Goal: Transaction & Acquisition: Purchase product/service

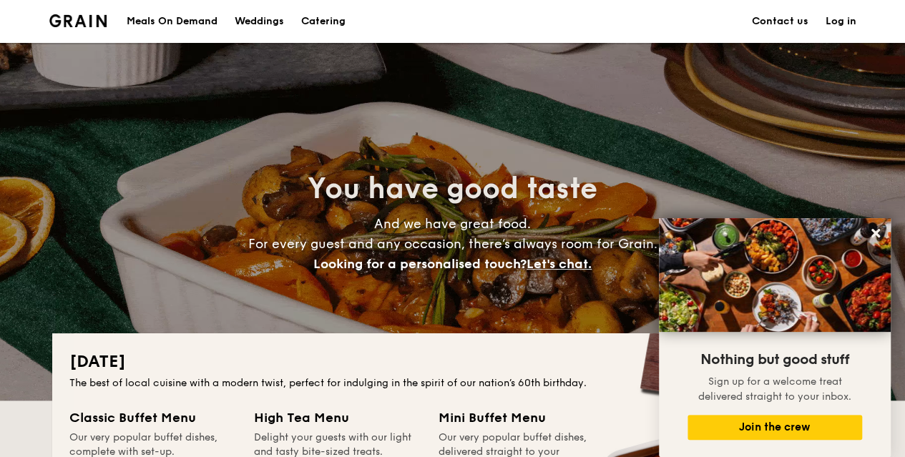
click at [321, 25] on h1 "Catering" at bounding box center [323, 21] width 44 height 43
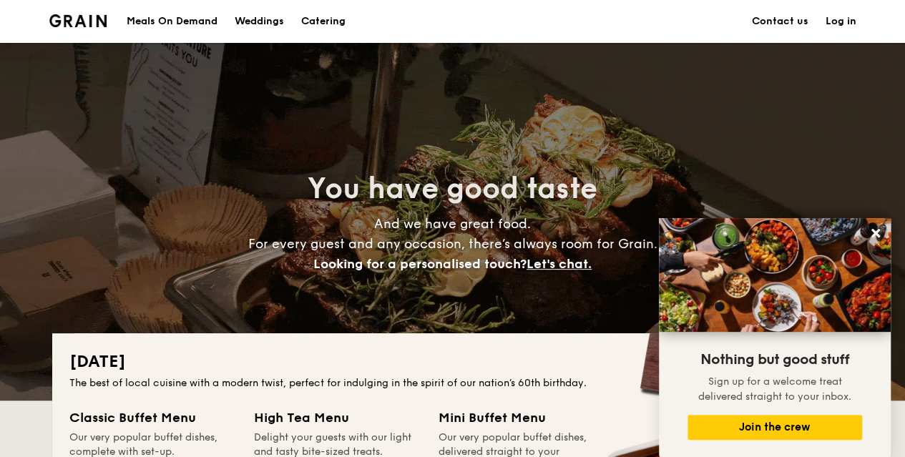
click at [183, 24] on div "Meals On Demand" at bounding box center [172, 21] width 91 height 43
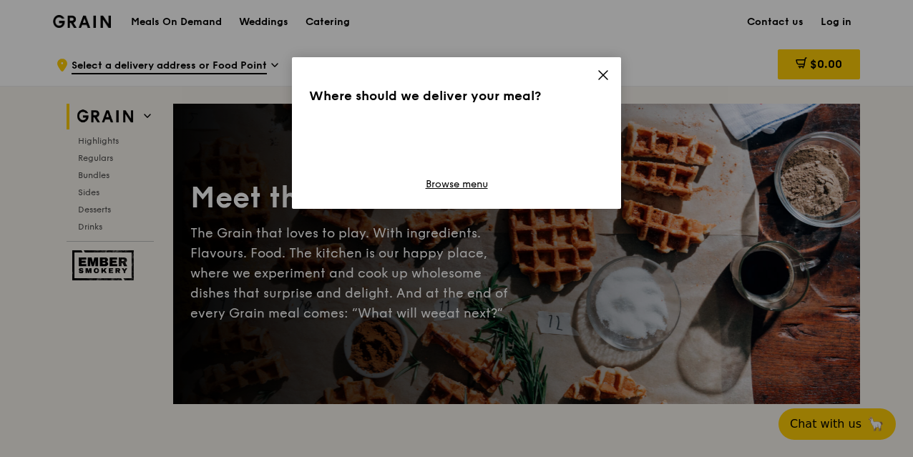
click at [604, 82] on span at bounding box center [602, 77] width 13 height 16
